Goal: Check status: Check status

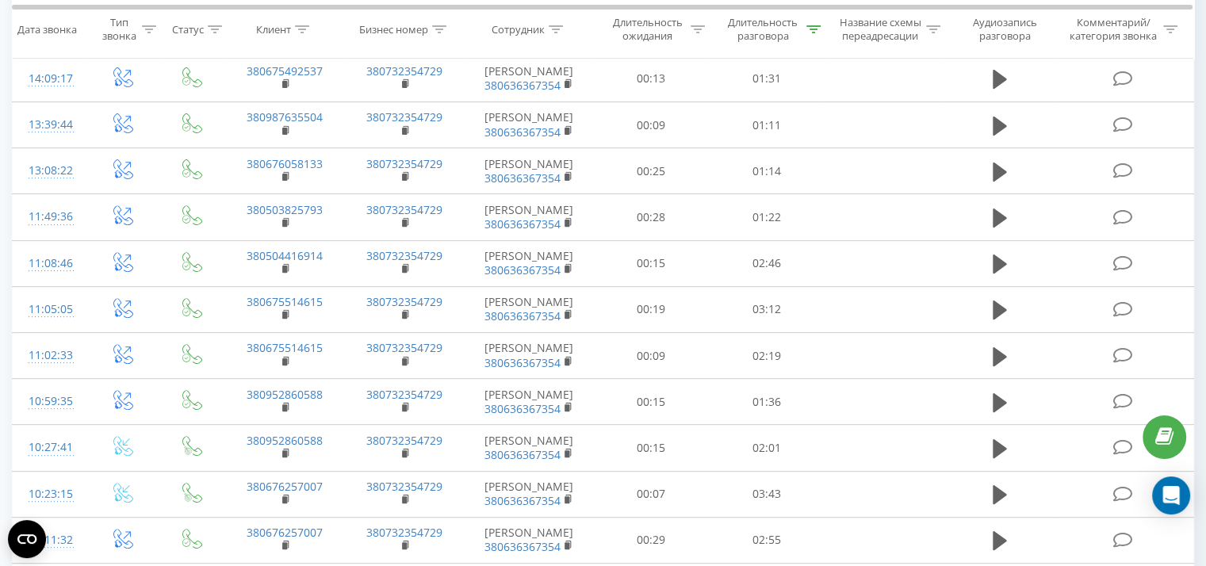
scroll to position [75, 0]
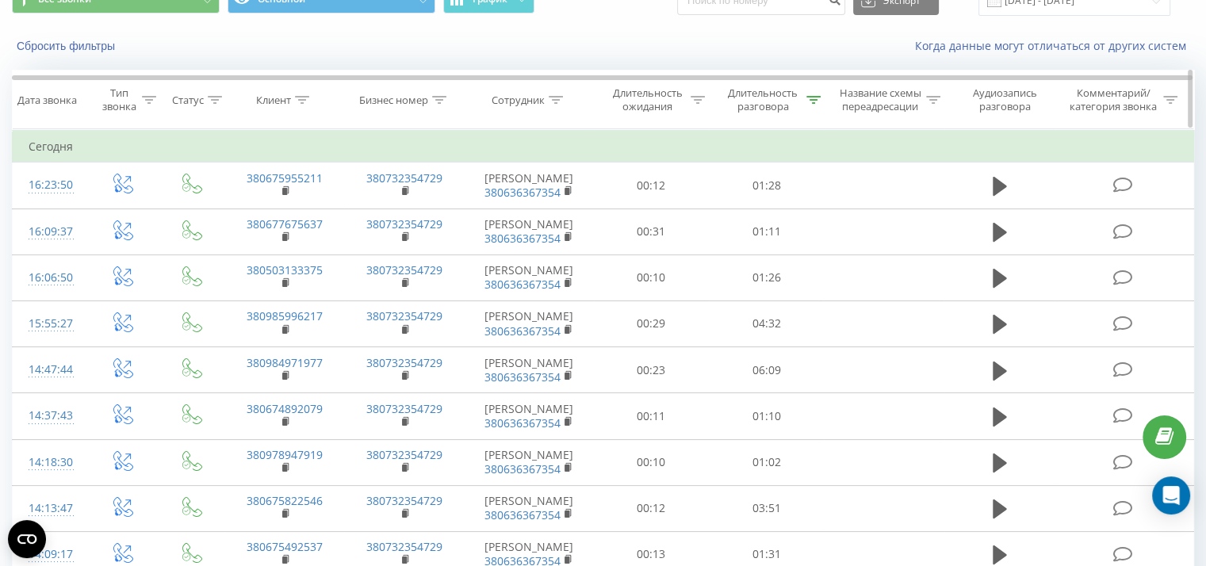
click at [812, 99] on icon at bounding box center [813, 100] width 14 height 8
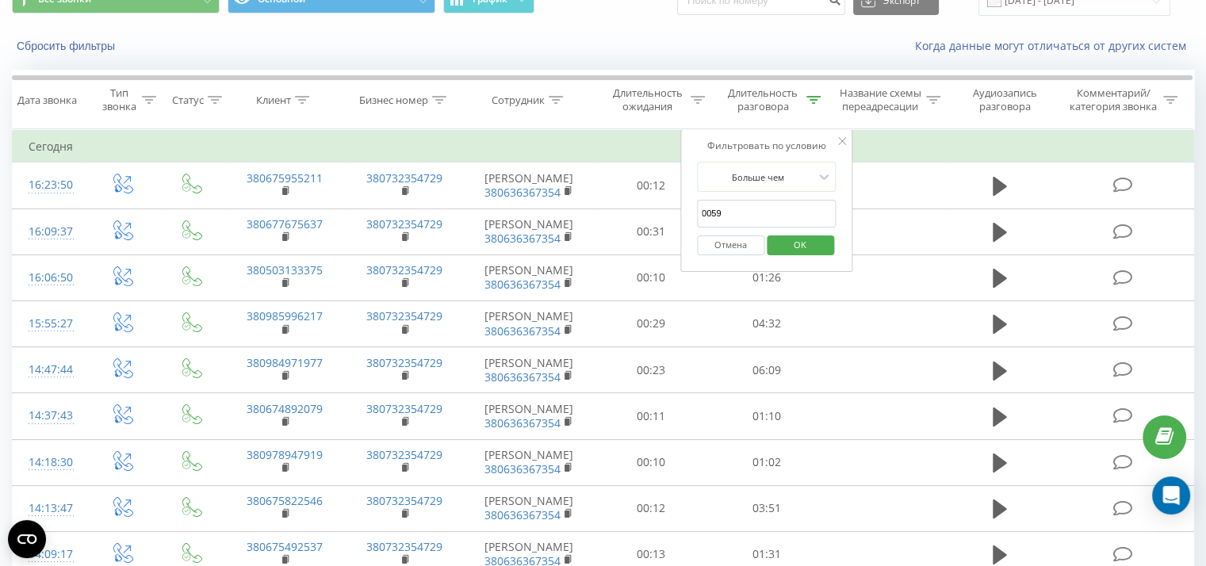
click at [743, 249] on button "Отмена" at bounding box center [730, 245] width 67 height 20
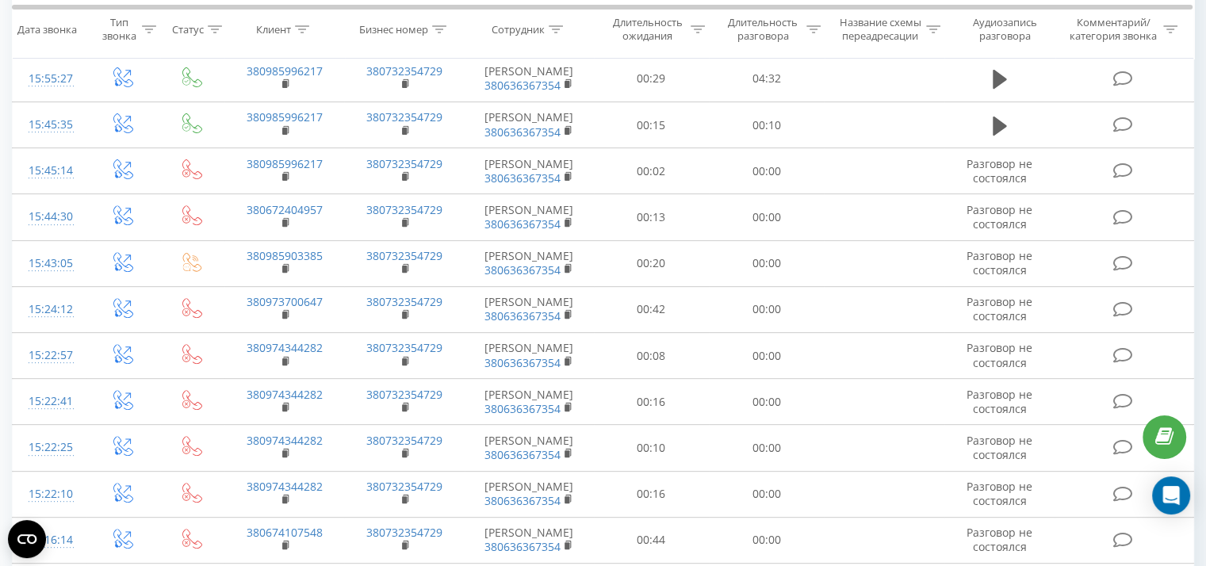
scroll to position [75, 0]
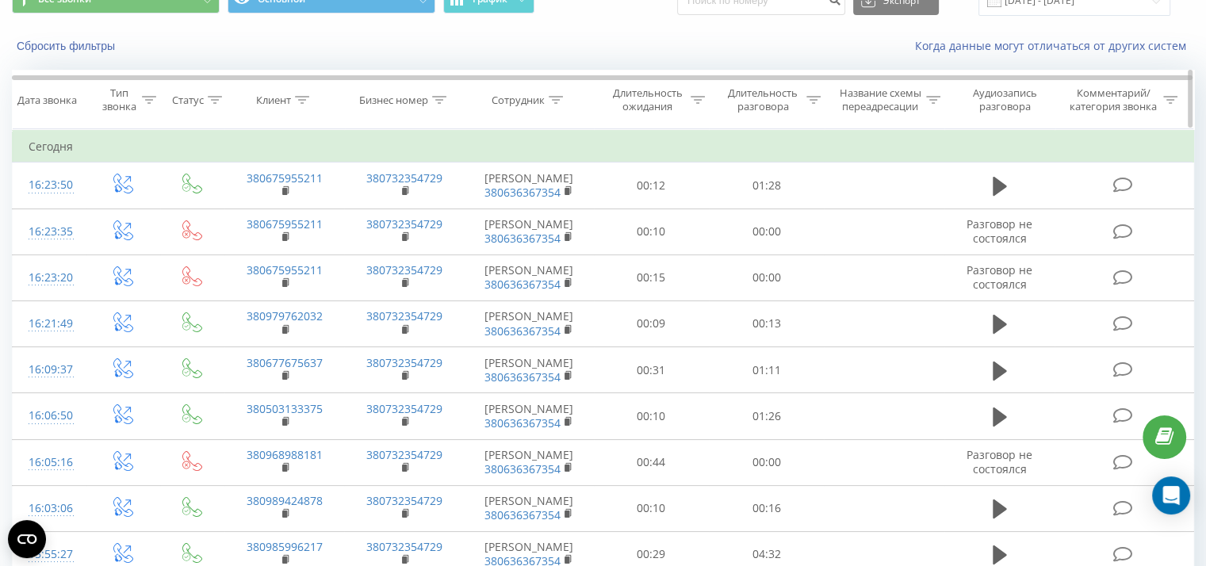
click at [816, 101] on icon at bounding box center [813, 100] width 14 height 8
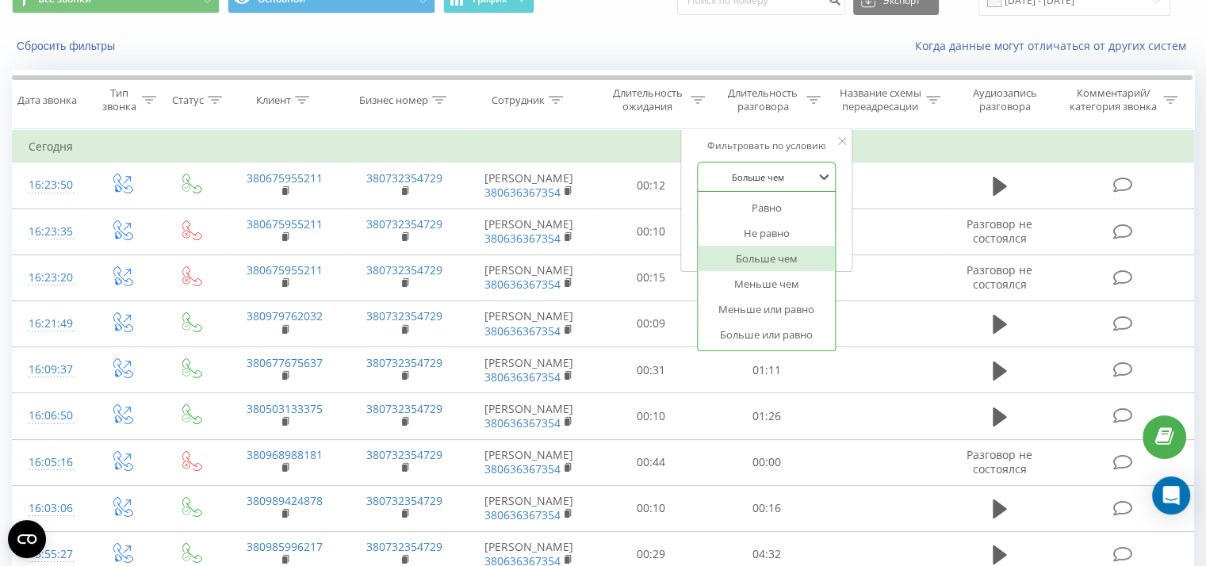
click at [770, 177] on div at bounding box center [757, 177] width 113 height 15
click at [770, 256] on div "Больше чем" at bounding box center [767, 258] width 138 height 25
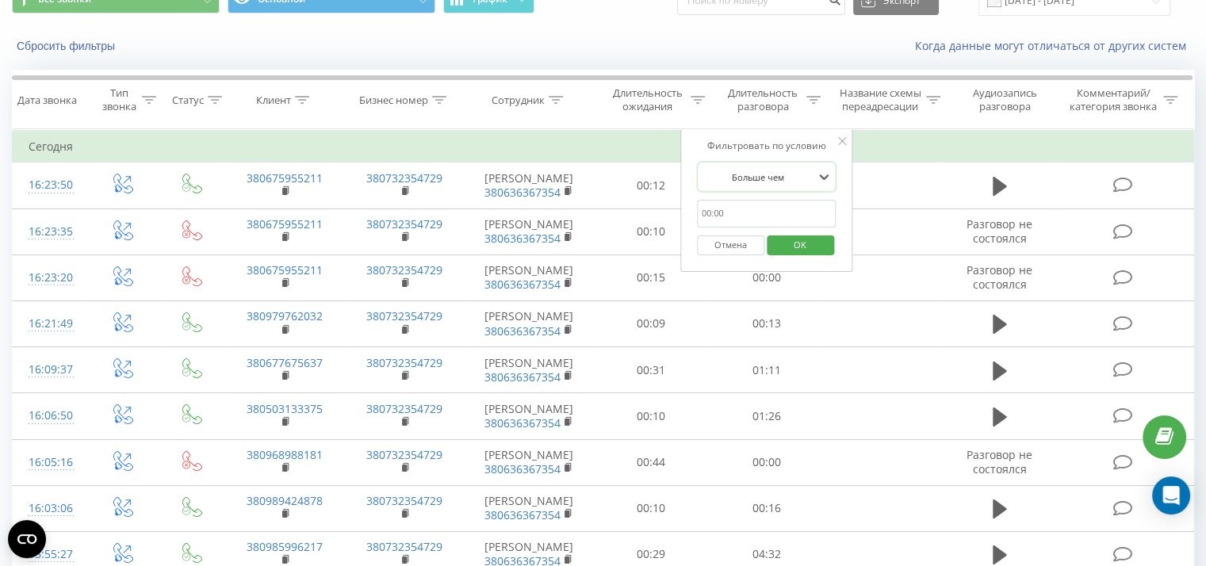
click at [746, 207] on input "0059" at bounding box center [767, 214] width 140 height 28
type input "0059"
click at [812, 244] on span "OK" at bounding box center [800, 244] width 44 height 25
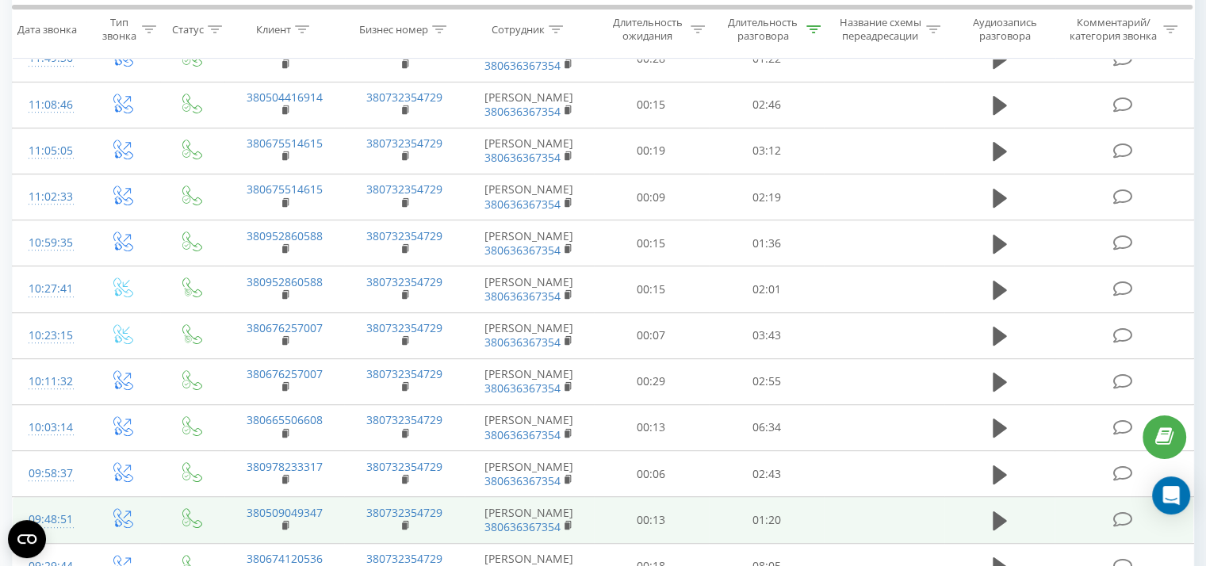
scroll to position [1184, 0]
